Goal: Task Accomplishment & Management: Use online tool/utility

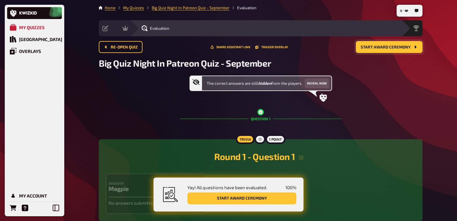
click at [379, 46] on span "Start award ceremony" at bounding box center [386, 47] width 50 height 4
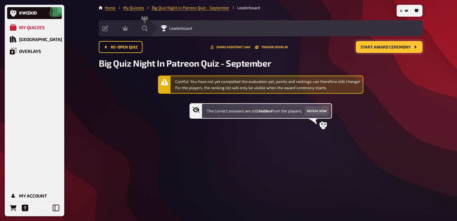
click at [322, 86] on div "Careful: You have not yet completed the evaluation yet, points and rankings can…" at bounding box center [267, 85] width 185 height 12
click at [338, 91] on div "Careful: You have not yet completed the evaluation yet, points and rankings can…" at bounding box center [260, 85] width 205 height 18
click at [321, 114] on button "Reveal now" at bounding box center [317, 111] width 24 height 10
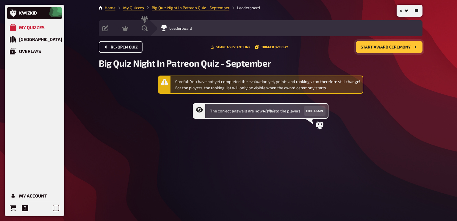
click at [111, 48] on span "Re-open Quiz" at bounding box center [124, 47] width 27 height 4
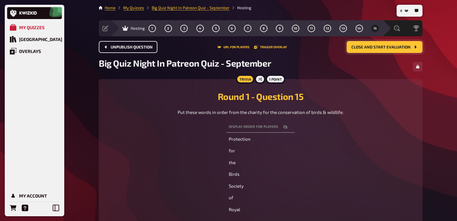
click at [142, 50] on button "Unpublish question" at bounding box center [128, 47] width 59 height 12
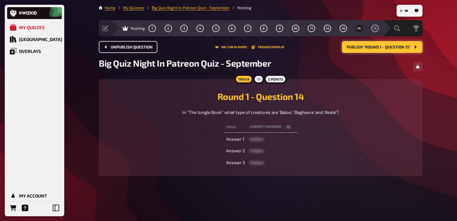
click at [142, 50] on button "Unpublish question" at bounding box center [128, 47] width 59 height 12
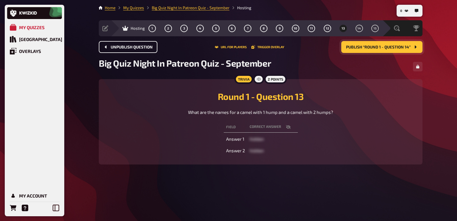
click at [142, 50] on button "Unpublish question" at bounding box center [128, 47] width 59 height 12
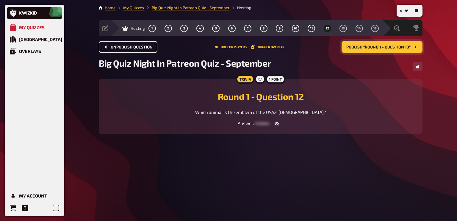
click at [142, 50] on button "Unpublish question" at bounding box center [128, 47] width 59 height 12
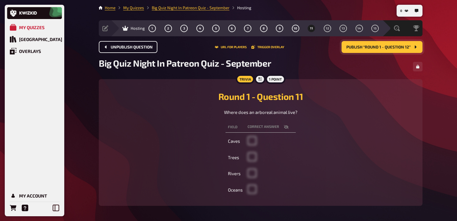
click at [142, 50] on button "Unpublish question" at bounding box center [128, 47] width 59 height 12
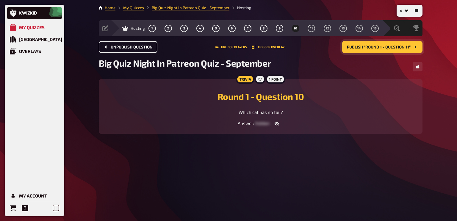
click at [142, 50] on button "Unpublish question" at bounding box center [128, 47] width 59 height 12
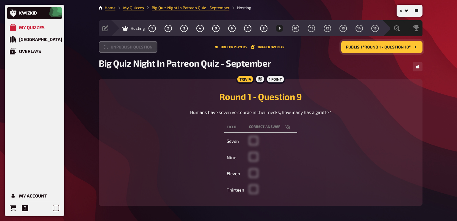
click at [142, 50] on button "Unpublish question" at bounding box center [128, 47] width 59 height 12
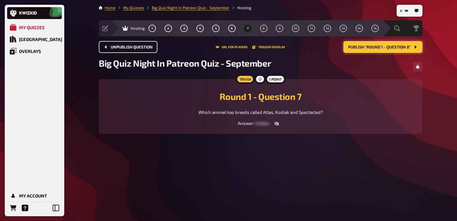
click at [142, 50] on button "Unpublish question" at bounding box center [128, 47] width 59 height 12
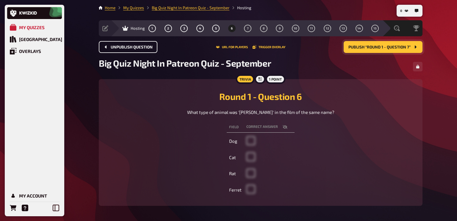
click at [142, 50] on button "Unpublish question" at bounding box center [128, 47] width 59 height 12
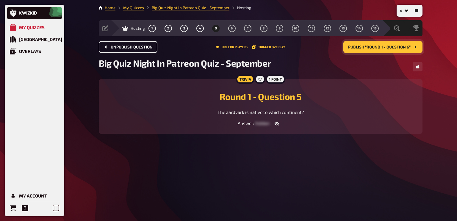
click at [142, 50] on button "Unpublish question" at bounding box center [128, 47] width 59 height 12
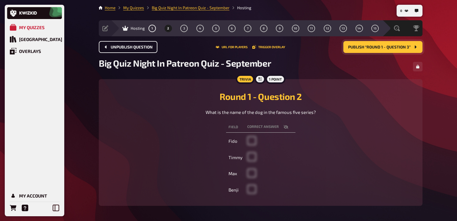
click at [142, 50] on button "Unpublish question" at bounding box center [128, 47] width 59 height 12
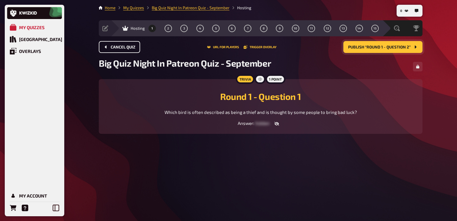
click at [142, 50] on div "Cancel Quiz URL for players Trigger Overlay Publish “Round 1 - Question 2”" at bounding box center [261, 47] width 324 height 12
click at [124, 49] on button "Cancel Quiz" at bounding box center [119, 47] width 41 height 12
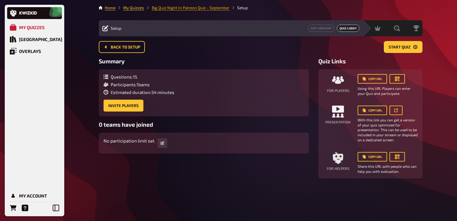
click at [202, 9] on link "Big Quiz Night In Patreon Quiz - September" at bounding box center [191, 7] width 78 height 5
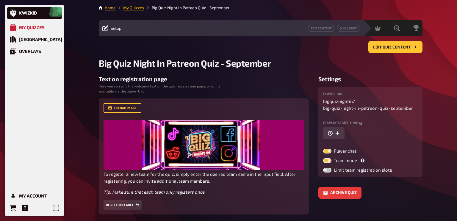
click at [129, 6] on link "My Quizzes" at bounding box center [133, 7] width 21 height 5
